Goal: Transaction & Acquisition: Purchase product/service

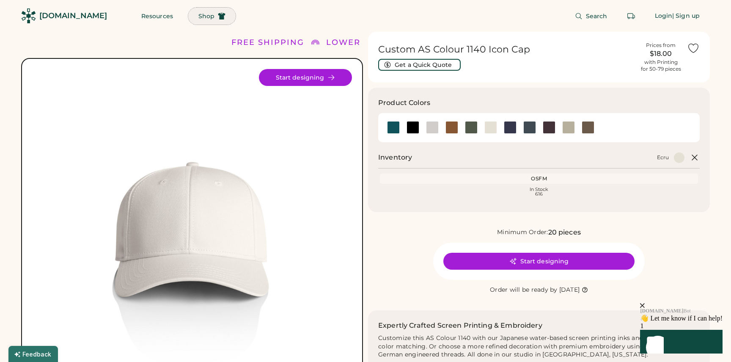
click at [198, 17] on span "Shop" at bounding box center [206, 16] width 16 height 6
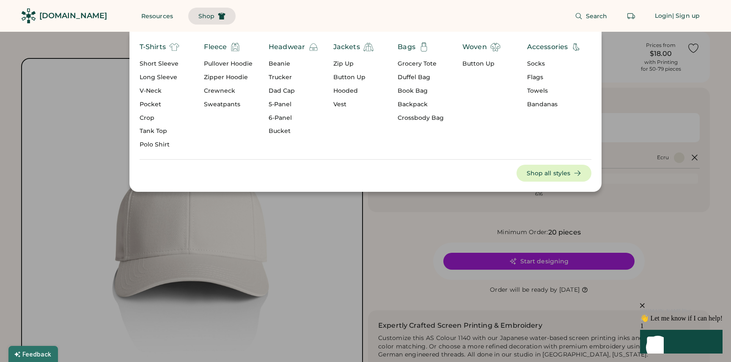
click at [288, 46] on div "Headwear" at bounding box center [287, 47] width 36 height 10
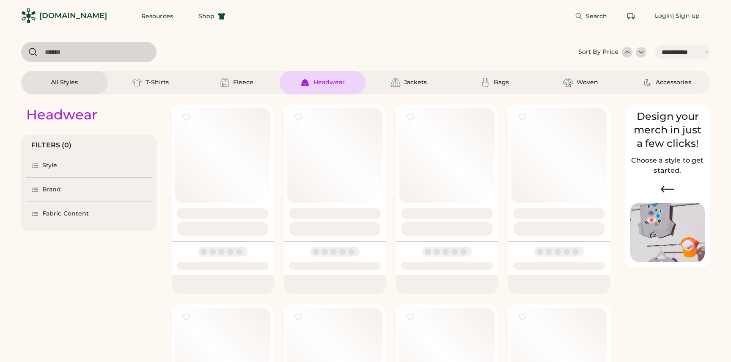
select select "*****"
select select "*"
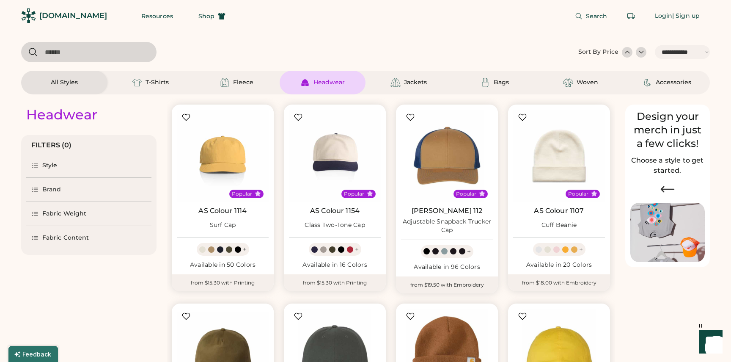
scroll to position [186, 0]
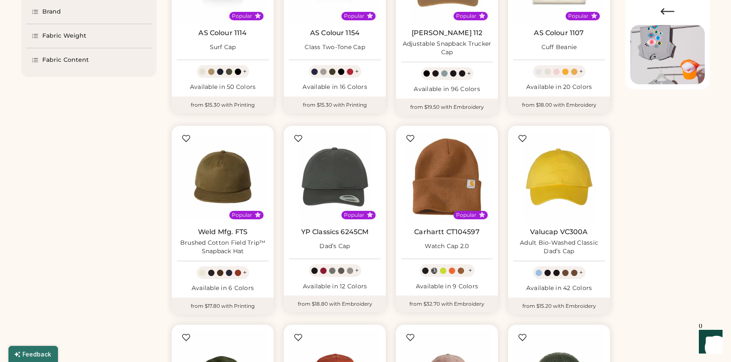
select select "*****"
select select "*"
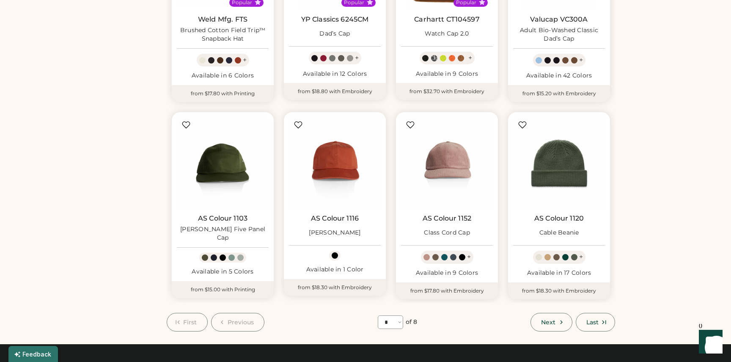
scroll to position [391, 0]
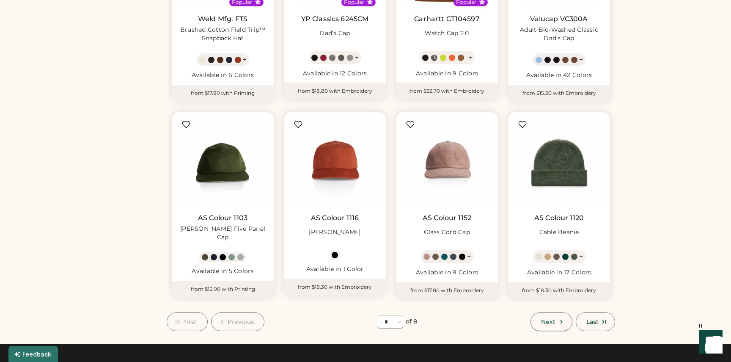
click at [556, 321] on button "Next" at bounding box center [551, 321] width 41 height 19
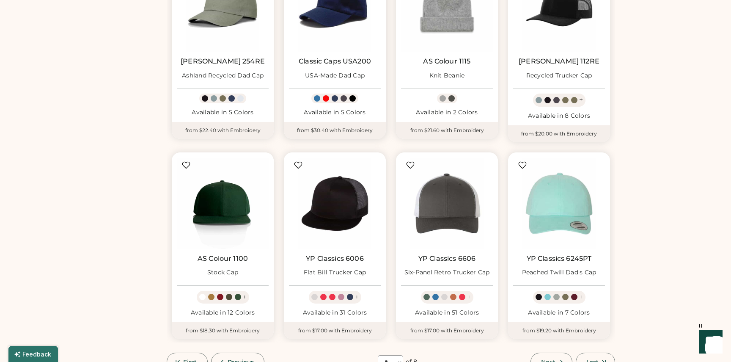
scroll to position [388, 0]
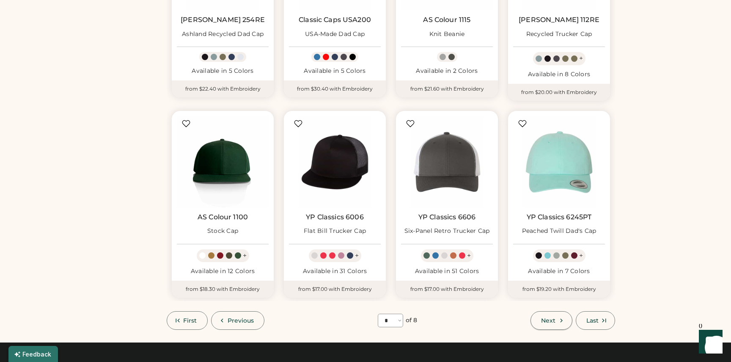
click at [546, 323] on span "Next" at bounding box center [548, 320] width 14 height 6
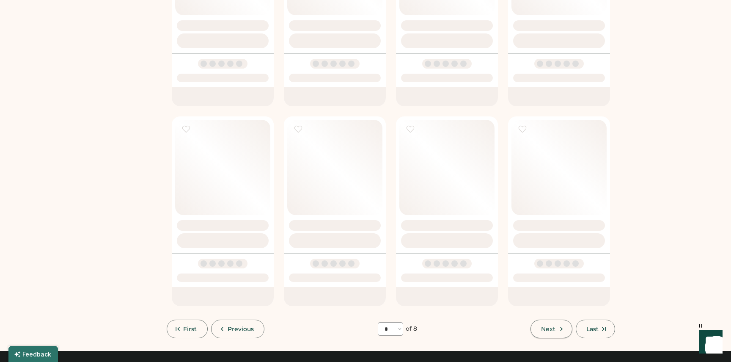
select select "*"
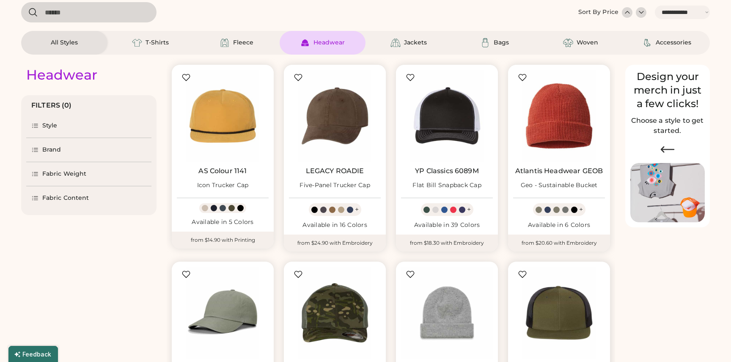
scroll to position [37, 0]
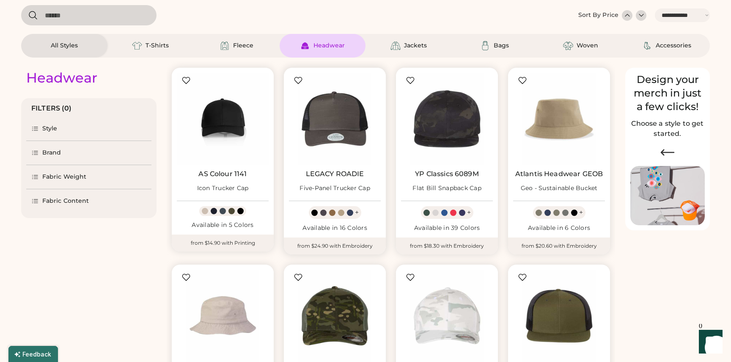
click at [353, 213] on div "+" at bounding box center [335, 212] width 52 height 13
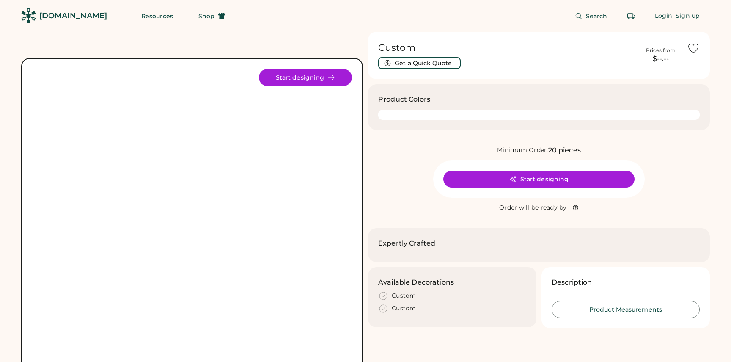
click at [357, 211] on div "Start designing" at bounding box center [192, 229] width 342 height 342
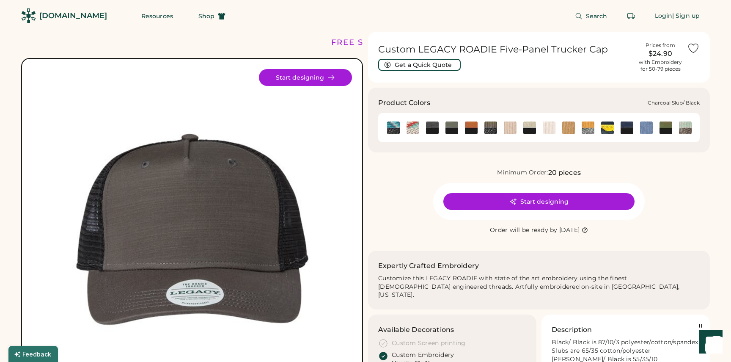
click at [451, 129] on img at bounding box center [452, 127] width 13 height 13
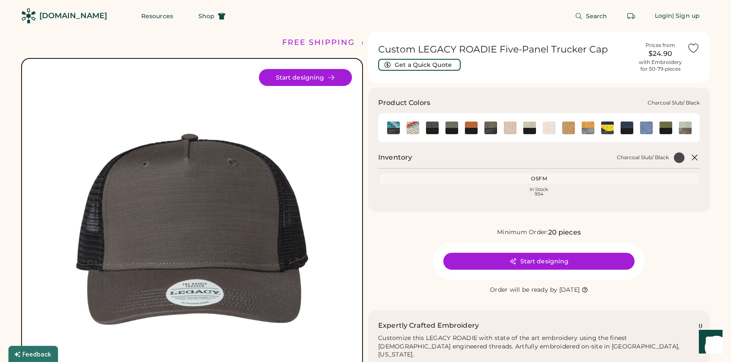
click at [449, 129] on img at bounding box center [452, 127] width 13 height 13
click at [451, 128] on img at bounding box center [452, 127] width 13 height 13
click at [490, 129] on img at bounding box center [490, 127] width 13 height 13
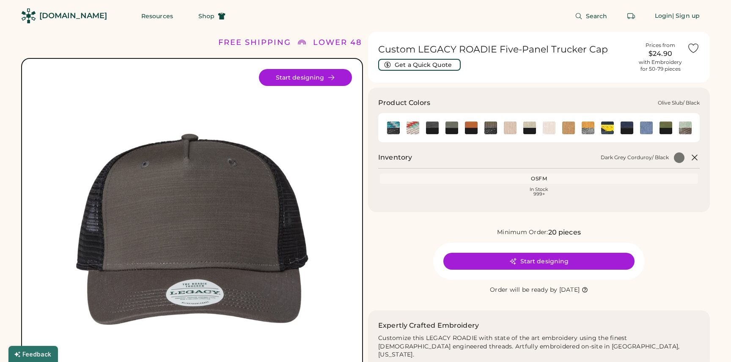
click at [670, 128] on img at bounding box center [666, 127] width 13 height 13
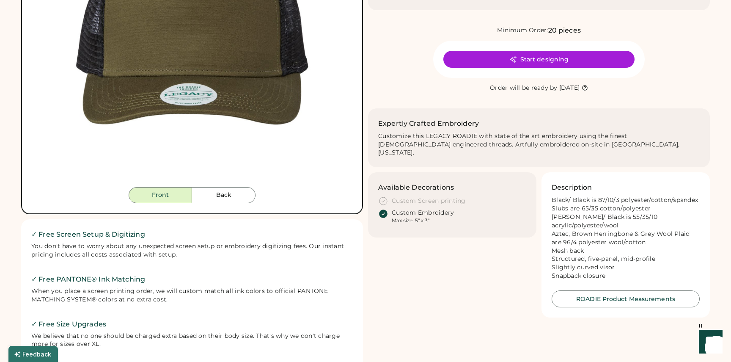
scroll to position [36, 0]
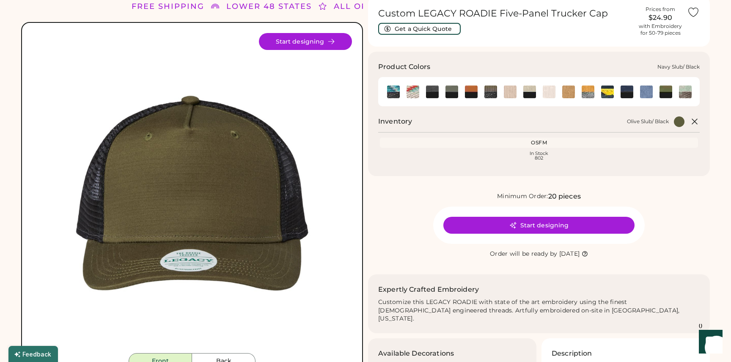
click at [628, 93] on img at bounding box center [627, 91] width 13 height 13
click at [546, 94] on img at bounding box center [549, 91] width 13 height 13
click at [451, 92] on img at bounding box center [452, 91] width 13 height 13
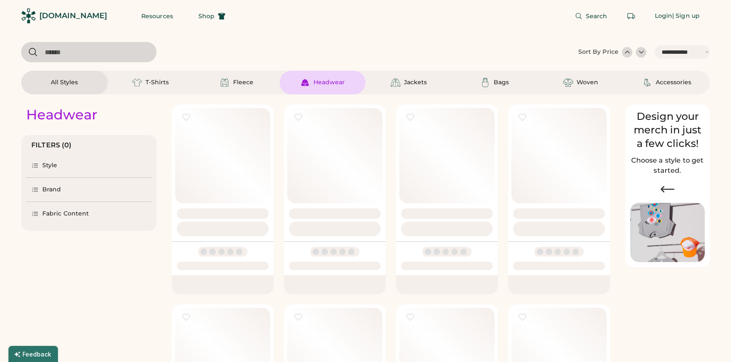
select select "*****"
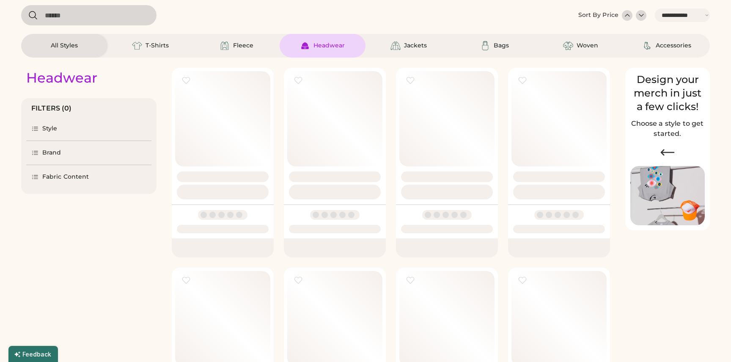
scroll to position [37, 0]
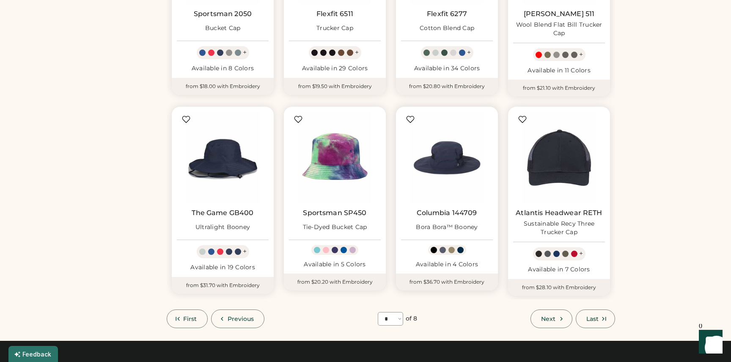
scroll to position [397, 0]
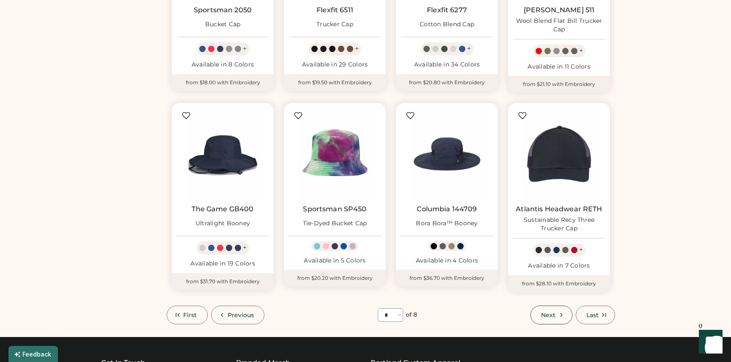
click at [554, 316] on span "Next" at bounding box center [548, 315] width 14 height 6
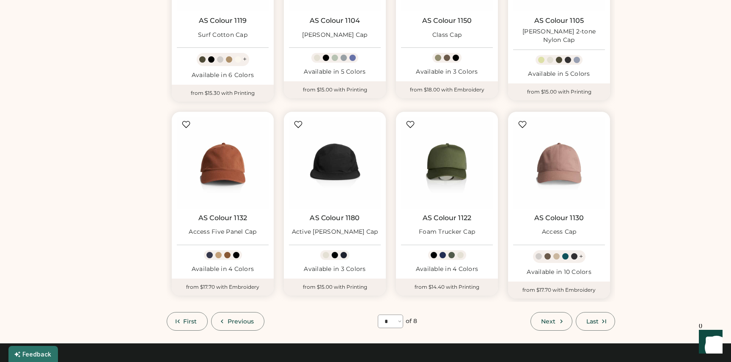
scroll to position [390, 0]
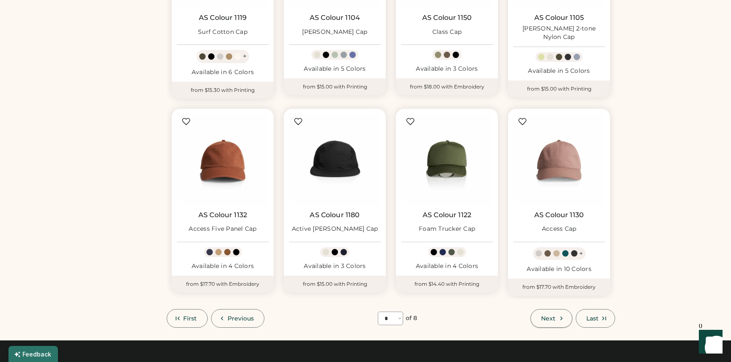
click at [548, 325] on button "Next" at bounding box center [551, 318] width 41 height 19
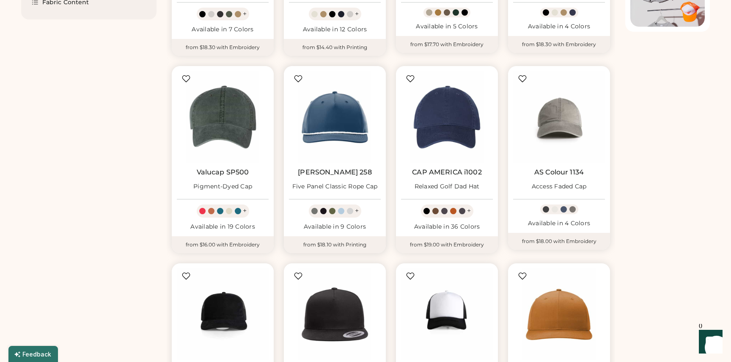
scroll to position [412, 0]
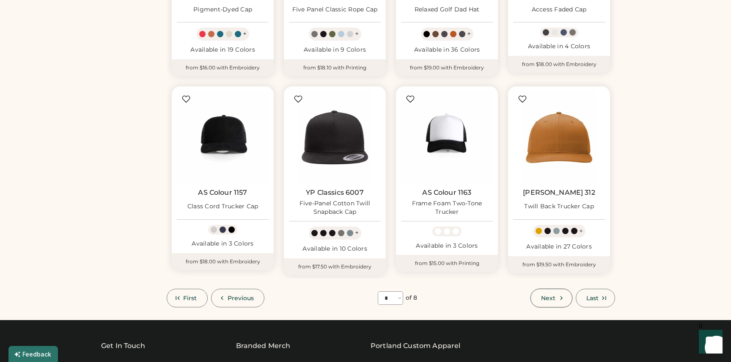
click at [548, 291] on button "Next" at bounding box center [551, 298] width 41 height 19
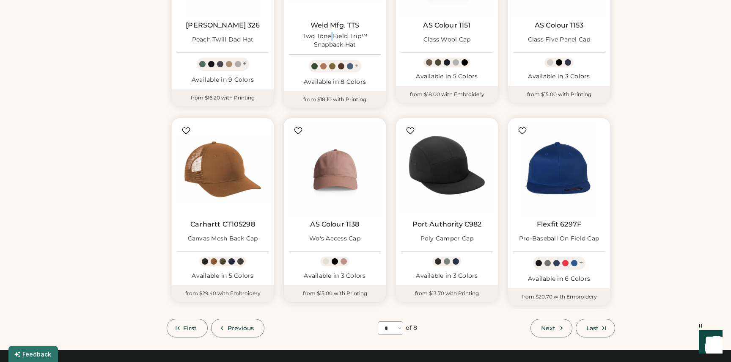
scroll to position [401, 0]
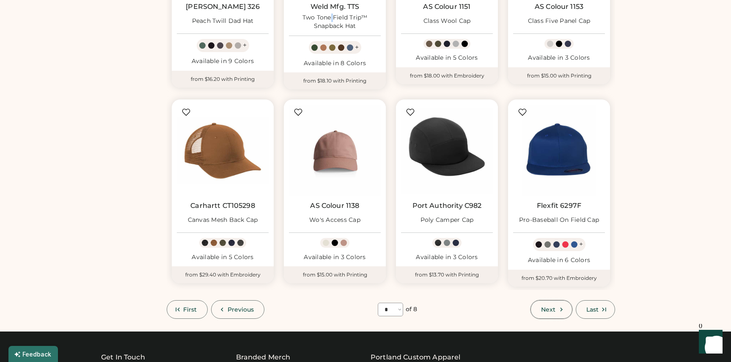
click at [560, 311] on use at bounding box center [561, 309] width 3 height 4
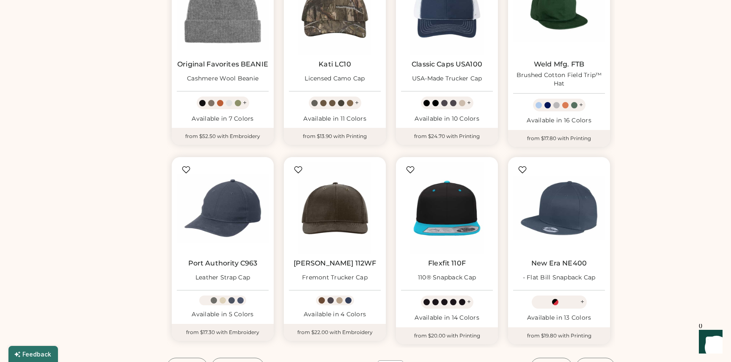
scroll to position [388, 0]
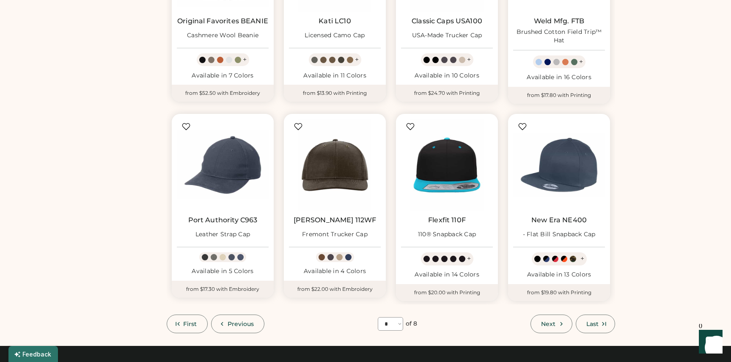
click at [550, 321] on span "Next" at bounding box center [548, 324] width 14 height 6
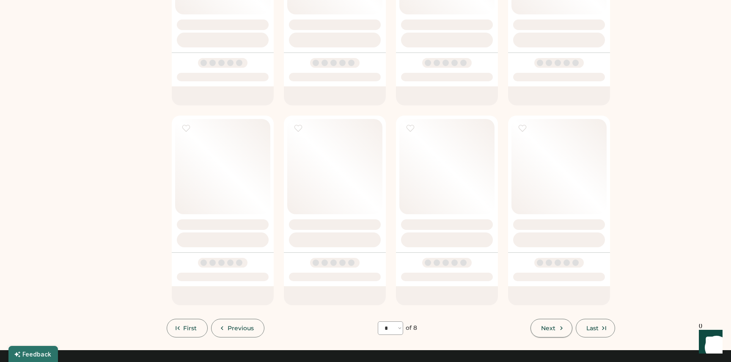
select select "*"
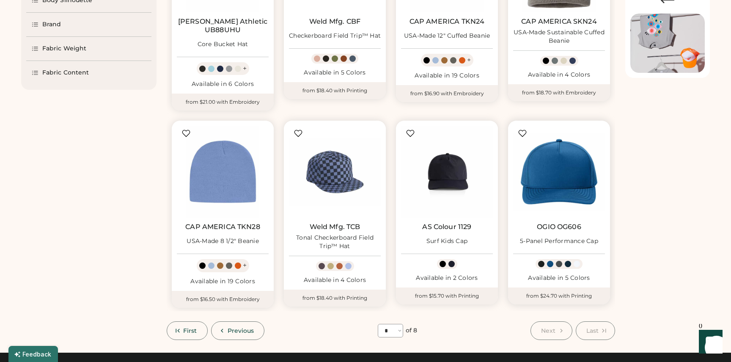
click at [578, 261] on div at bounding box center [577, 264] width 6 height 6
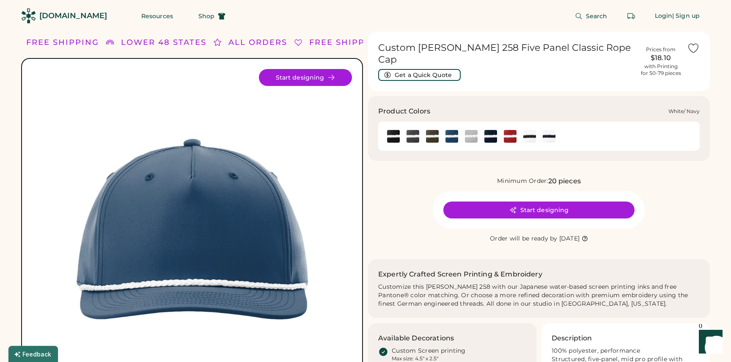
click at [545, 130] on img at bounding box center [549, 136] width 13 height 13
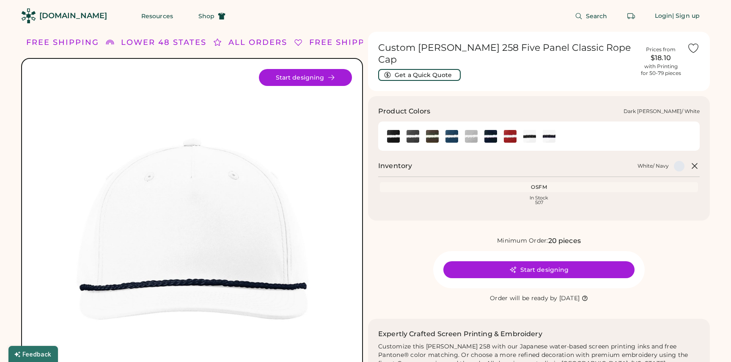
click at [430, 130] on img at bounding box center [432, 136] width 13 height 13
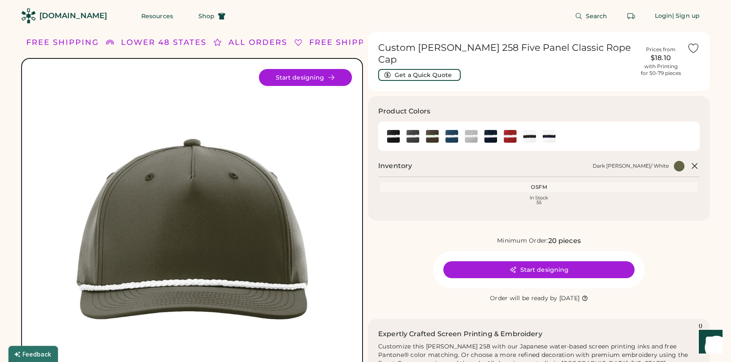
scroll to position [57, 0]
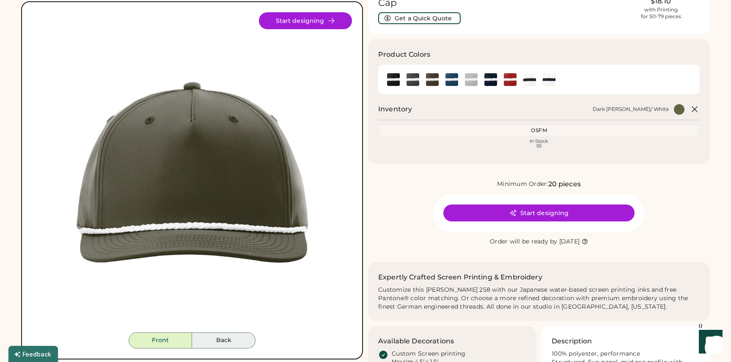
click at [230, 337] on button "Back" at bounding box center [223, 340] width 63 height 16
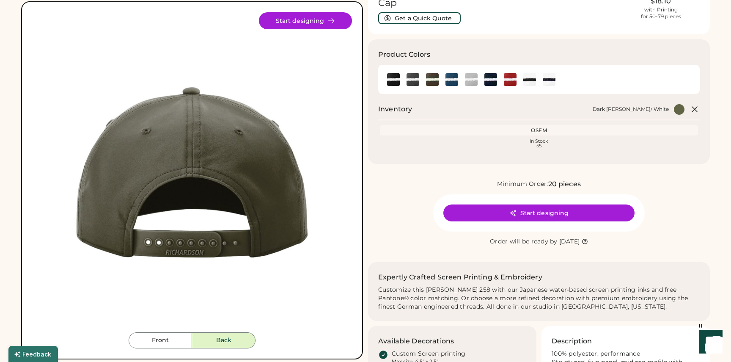
click at [222, 340] on button "Back" at bounding box center [223, 340] width 63 height 16
click at [176, 344] on button "Front" at bounding box center [160, 340] width 63 height 16
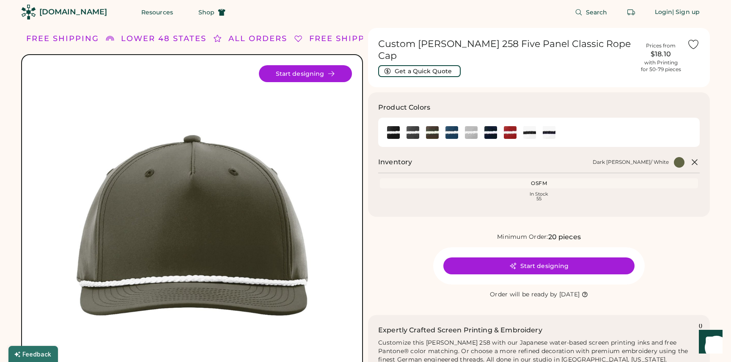
scroll to position [0, 0]
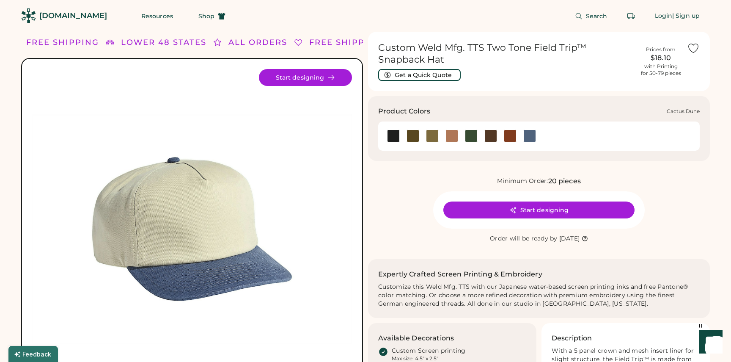
click at [432, 136] on div at bounding box center [432, 135] width 13 height 13
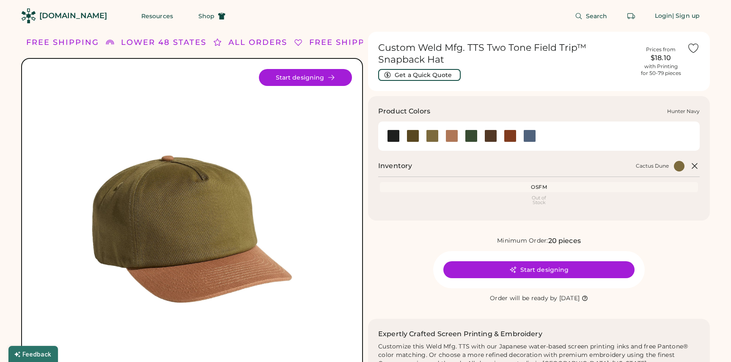
click at [469, 136] on div at bounding box center [471, 135] width 13 height 13
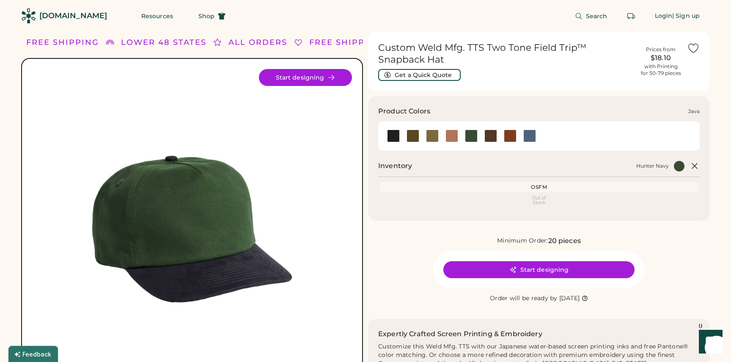
click at [494, 138] on div at bounding box center [490, 135] width 13 height 13
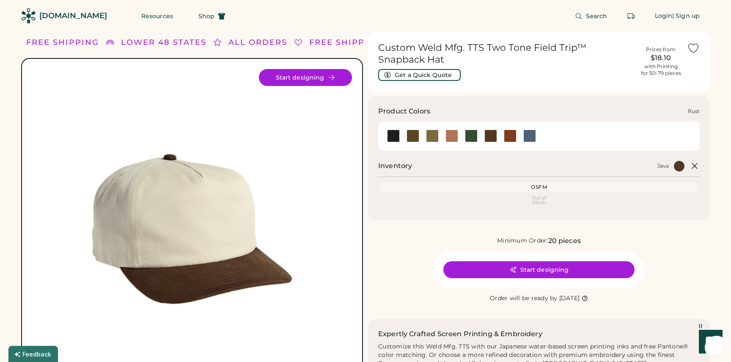
click at [510, 138] on div at bounding box center [510, 135] width 13 height 13
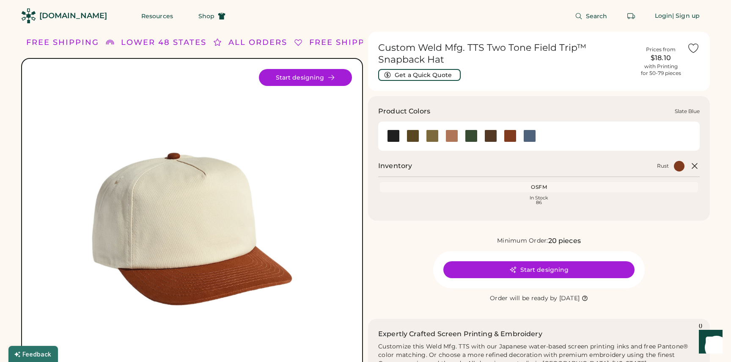
click at [528, 135] on div at bounding box center [529, 135] width 13 height 13
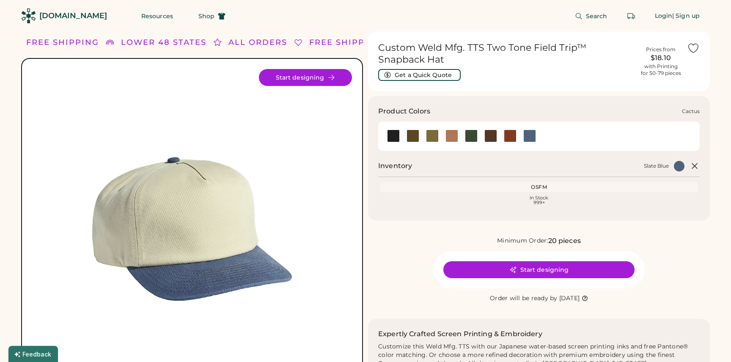
click at [412, 135] on div at bounding box center [413, 135] width 13 height 13
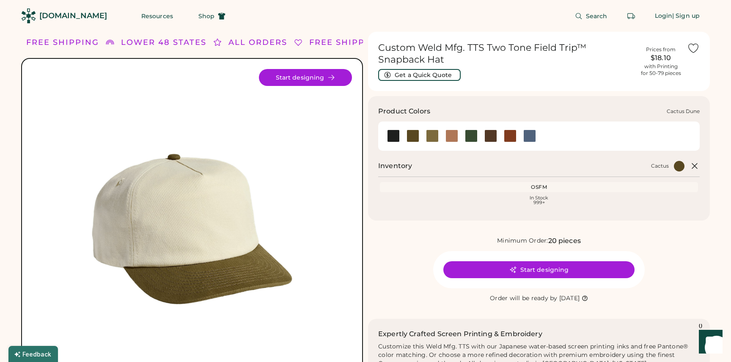
click at [434, 138] on div at bounding box center [432, 135] width 13 height 13
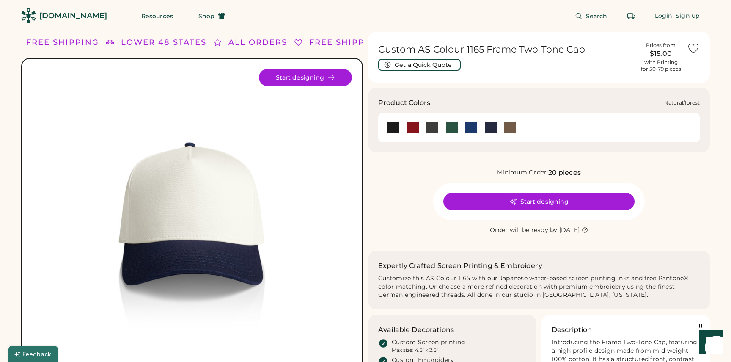
click at [455, 127] on div at bounding box center [452, 127] width 13 height 13
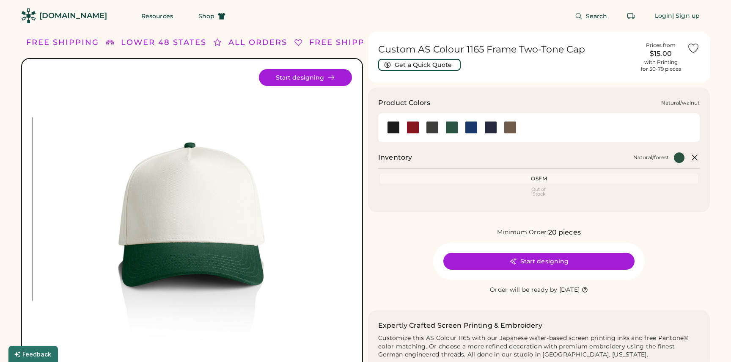
click at [512, 130] on div at bounding box center [510, 127] width 13 height 13
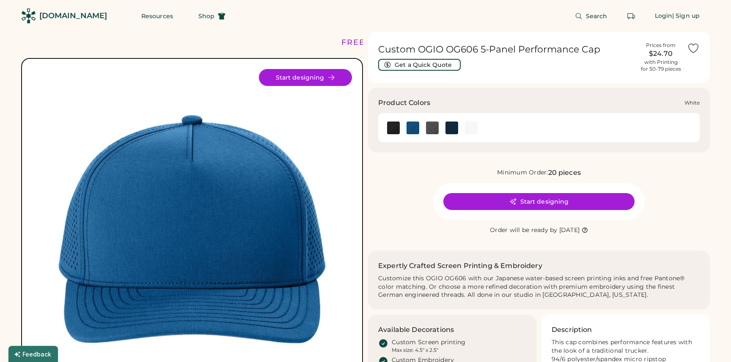
click at [473, 129] on img at bounding box center [471, 127] width 13 height 13
